Goal: Information Seeking & Learning: Check status

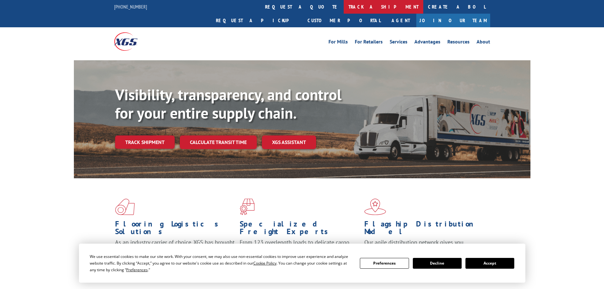
click at [344, 9] on link "track a shipment" at bounding box center [384, 7] width 80 height 14
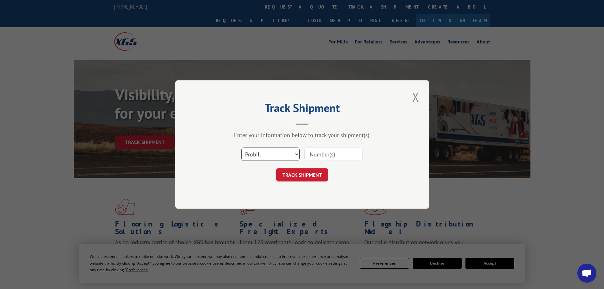
click at [264, 149] on select "Select category... Probill BOL PO" at bounding box center [270, 153] width 58 height 13
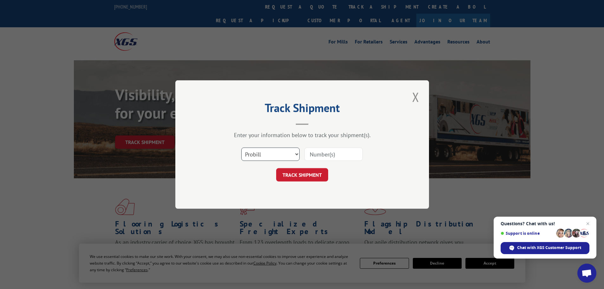
select select "bol"
click at [241, 147] on select "Select category... Probill BOL PO" at bounding box center [270, 153] width 58 height 13
click at [318, 158] on input at bounding box center [333, 153] width 58 height 13
paste input "5956149"
type input "5956149"
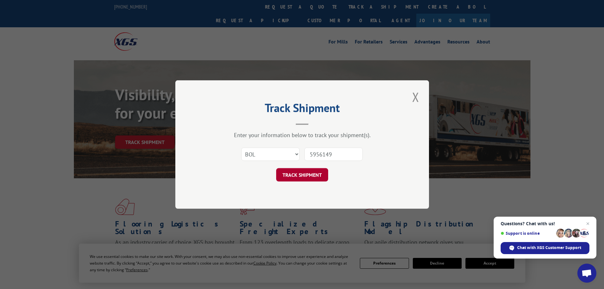
click at [307, 175] on button "TRACK SHIPMENT" at bounding box center [302, 174] width 52 height 13
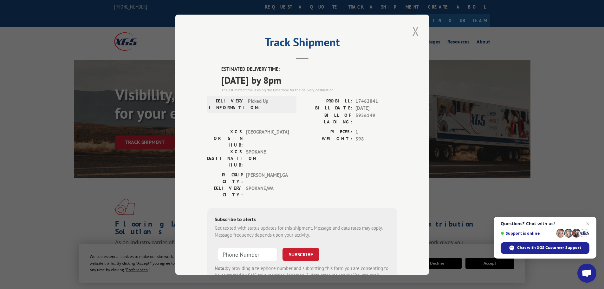
click at [415, 31] on button "Close modal" at bounding box center [415, 31] width 11 height 17
